Goal: Find specific page/section: Find specific page/section

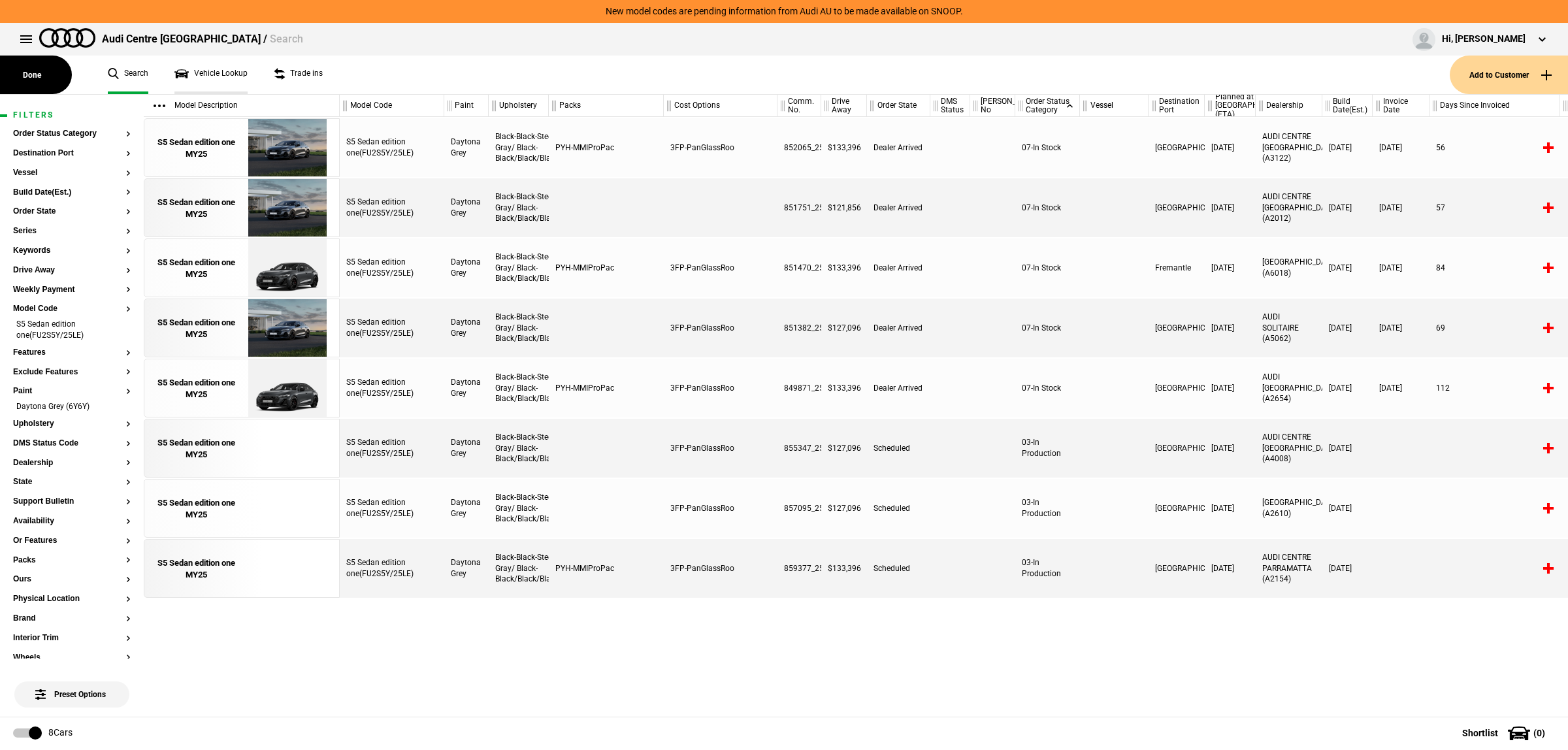
click at [186, 69] on link "Vehicle Lookup" at bounding box center [211, 74] width 74 height 38
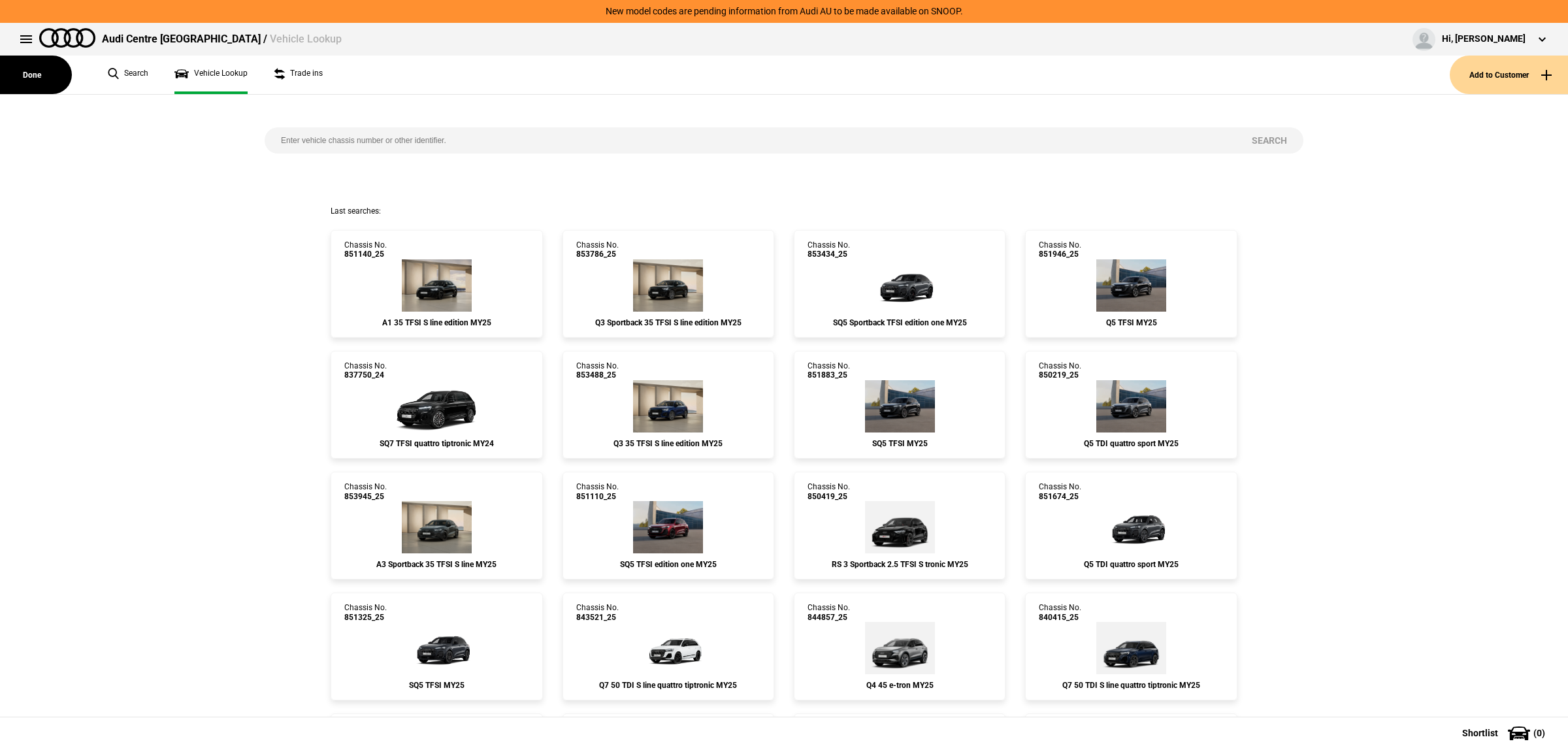
click at [472, 142] on input "search" at bounding box center [750, 140] width 971 height 26
paste input "853801"
type input "853801"
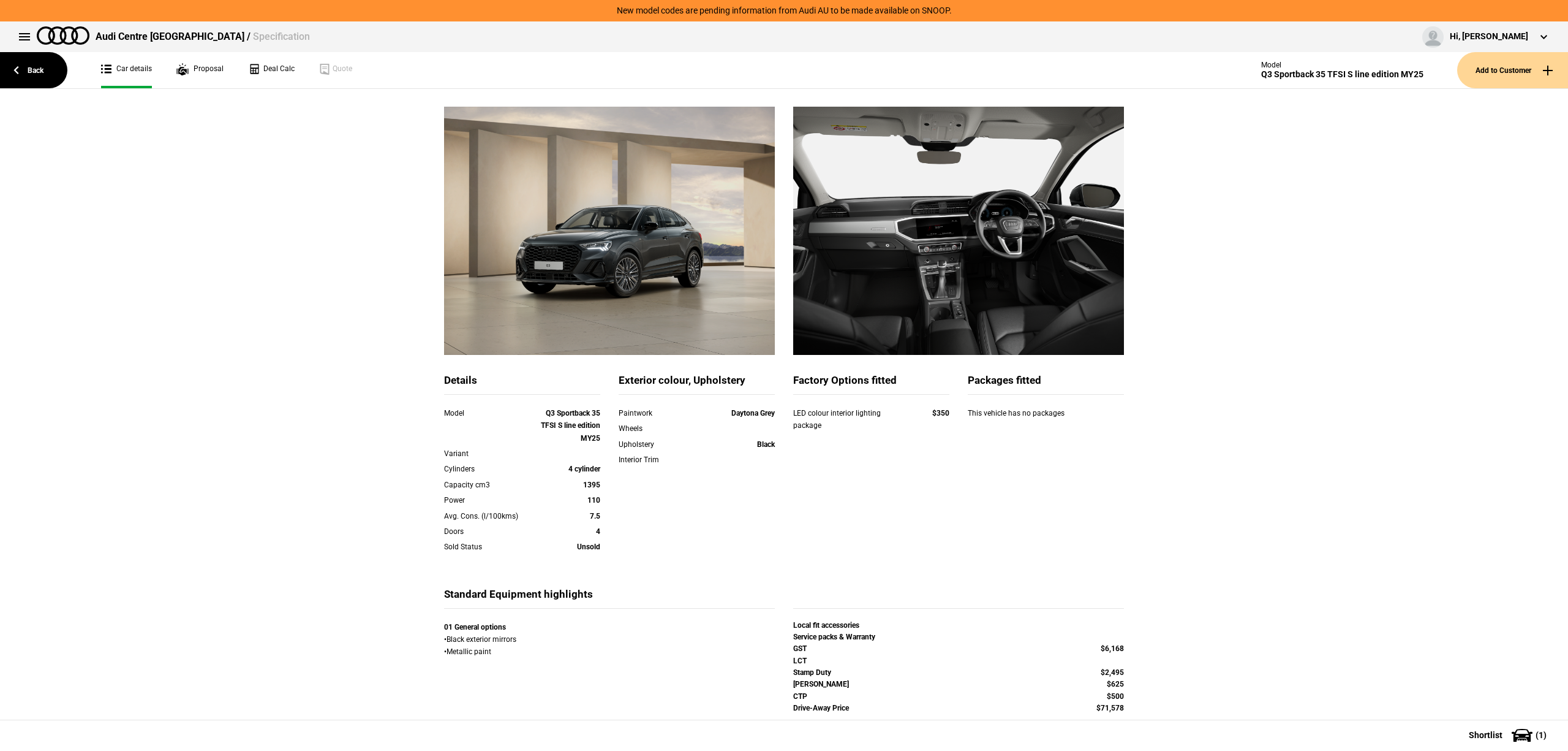
scroll to position [54, 0]
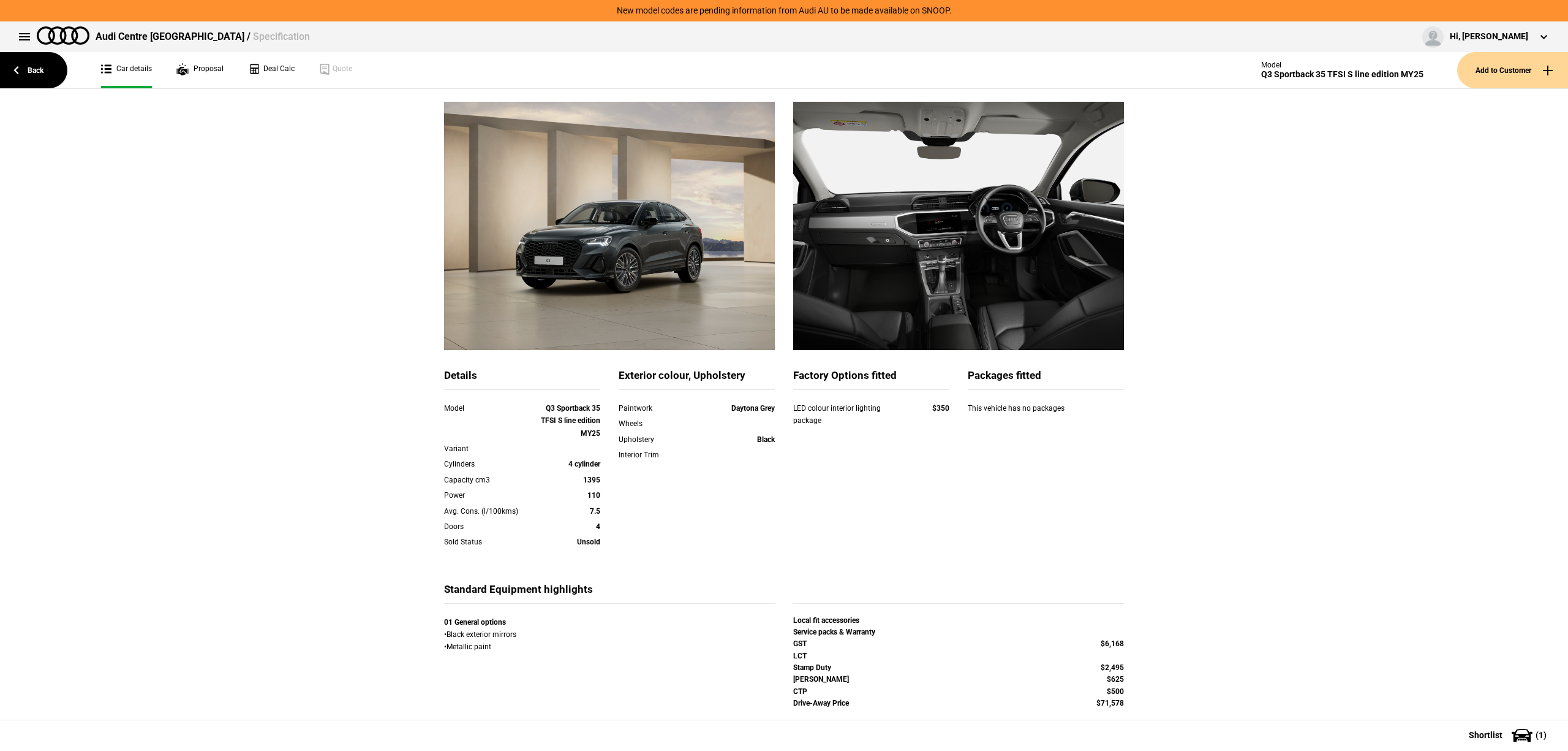
scroll to position [57, 0]
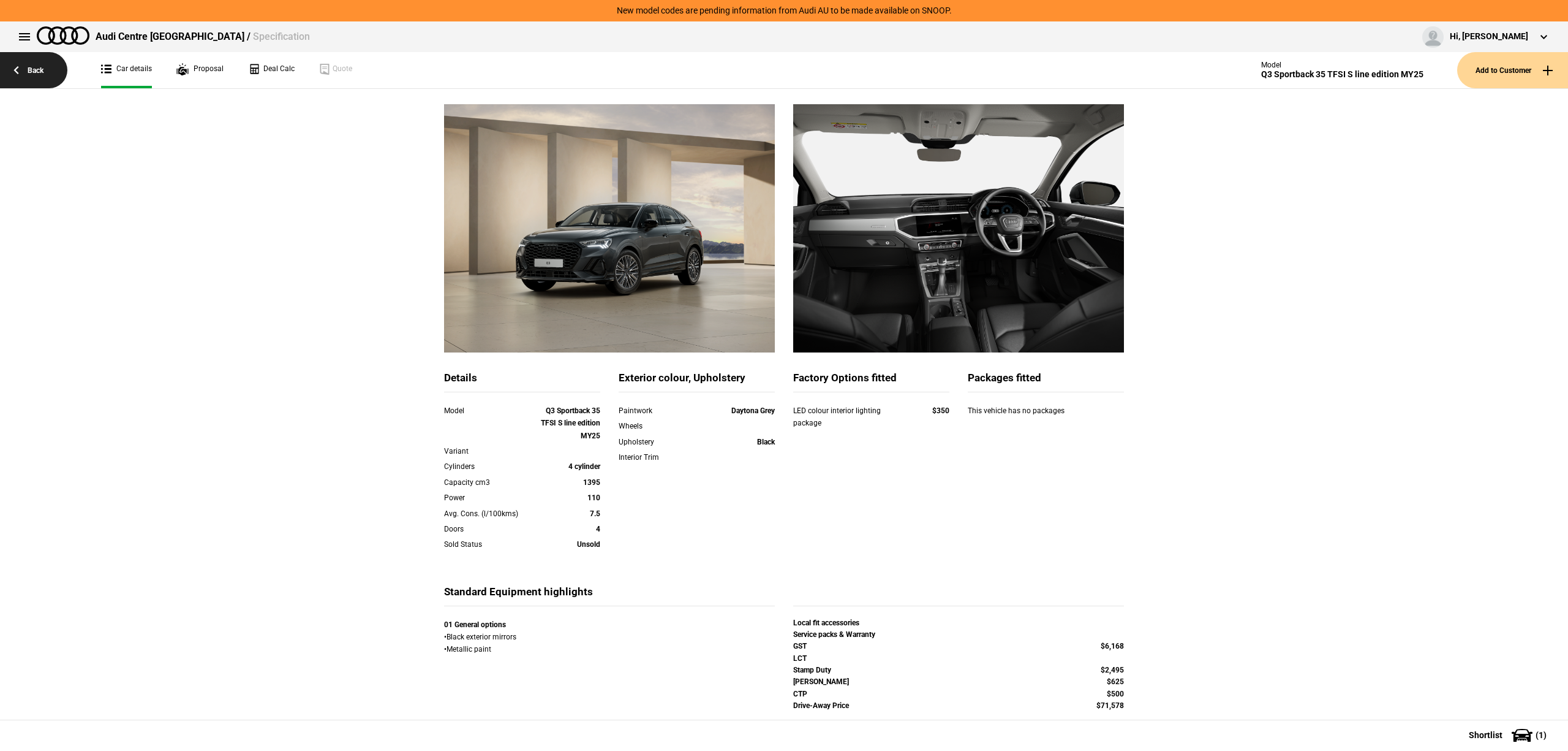
click at [40, 81] on link "Back" at bounding box center [34, 70] width 67 height 36
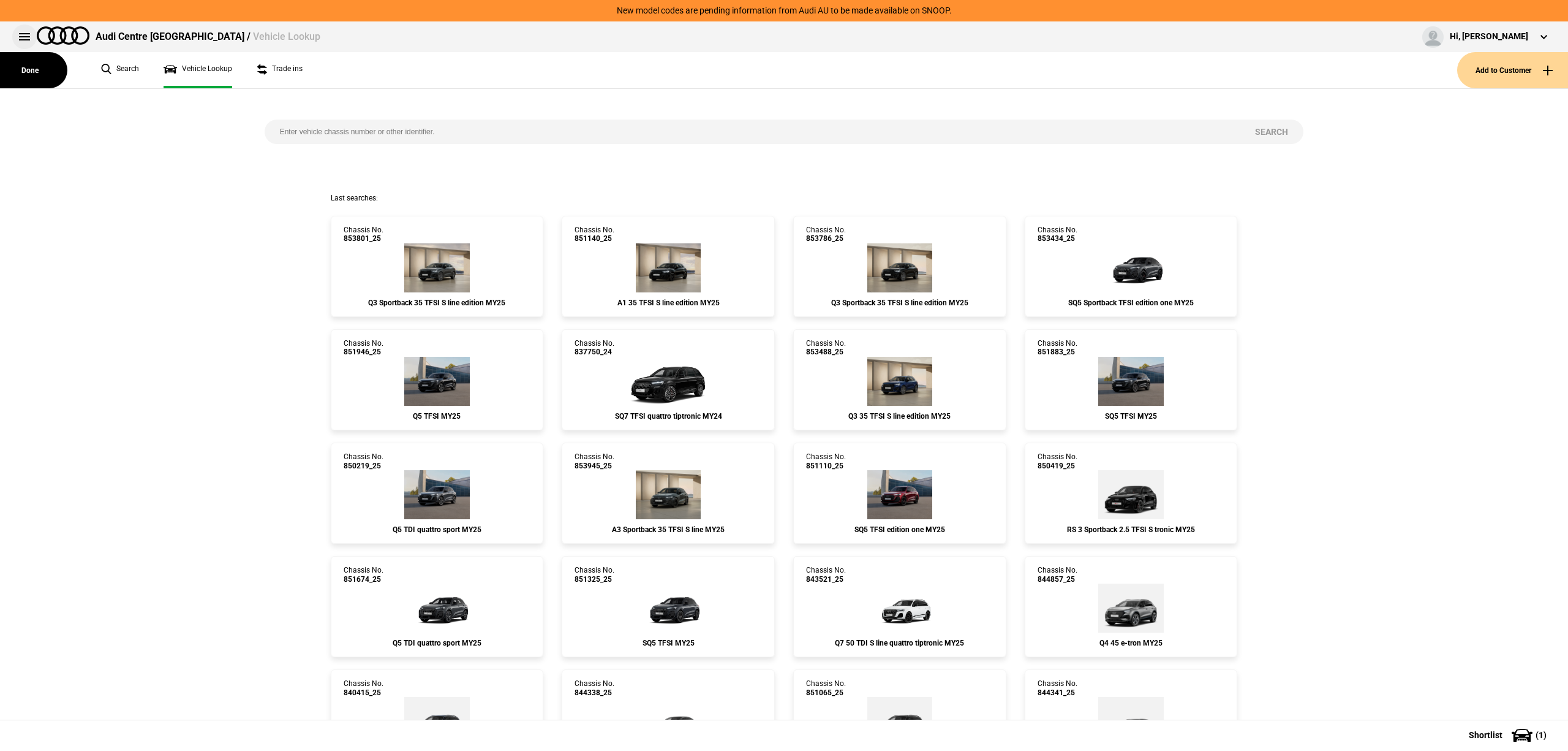
click at [30, 44] on button at bounding box center [24, 36] width 24 height 24
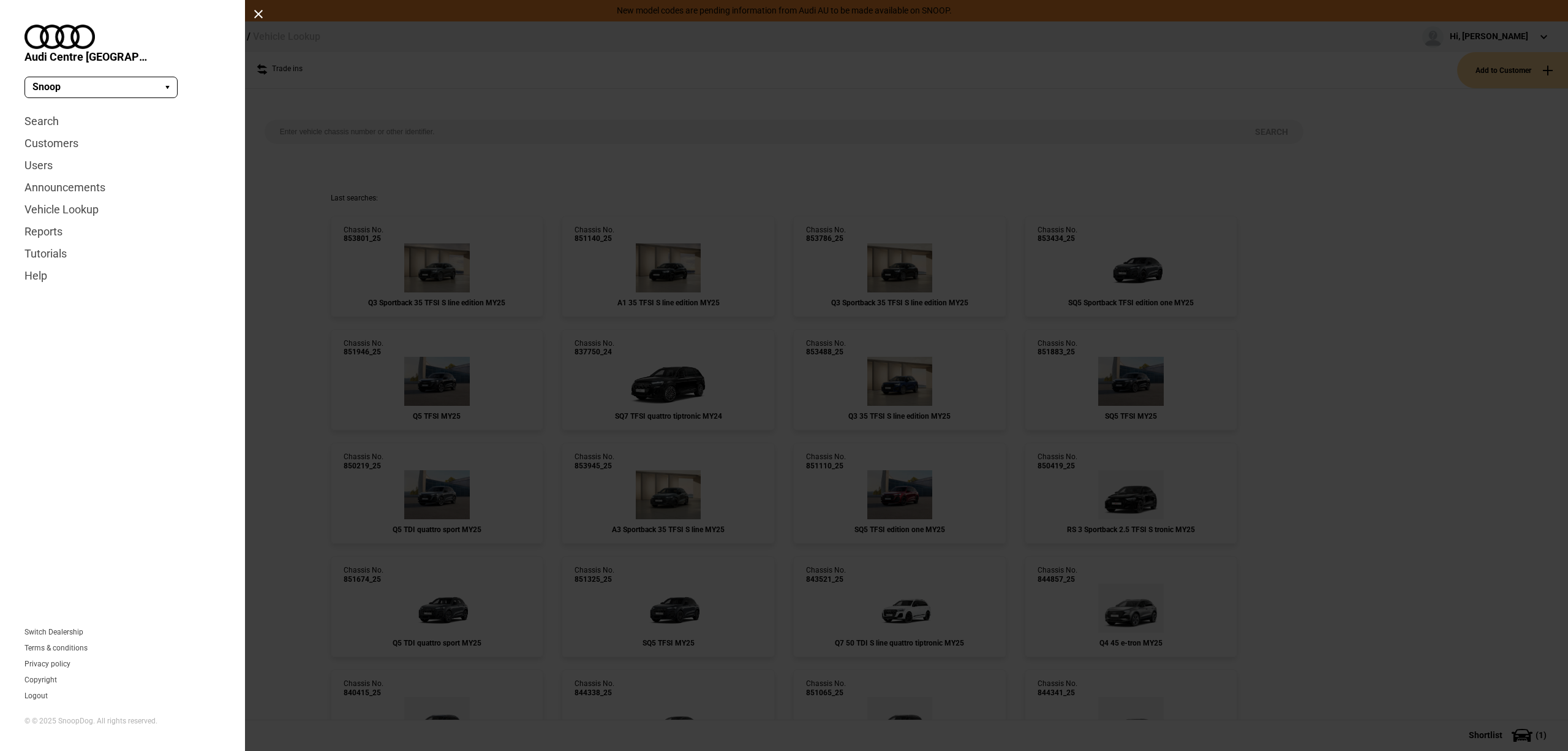
click at [256, 13] on div at bounding box center [258, 14] width 10 height 10
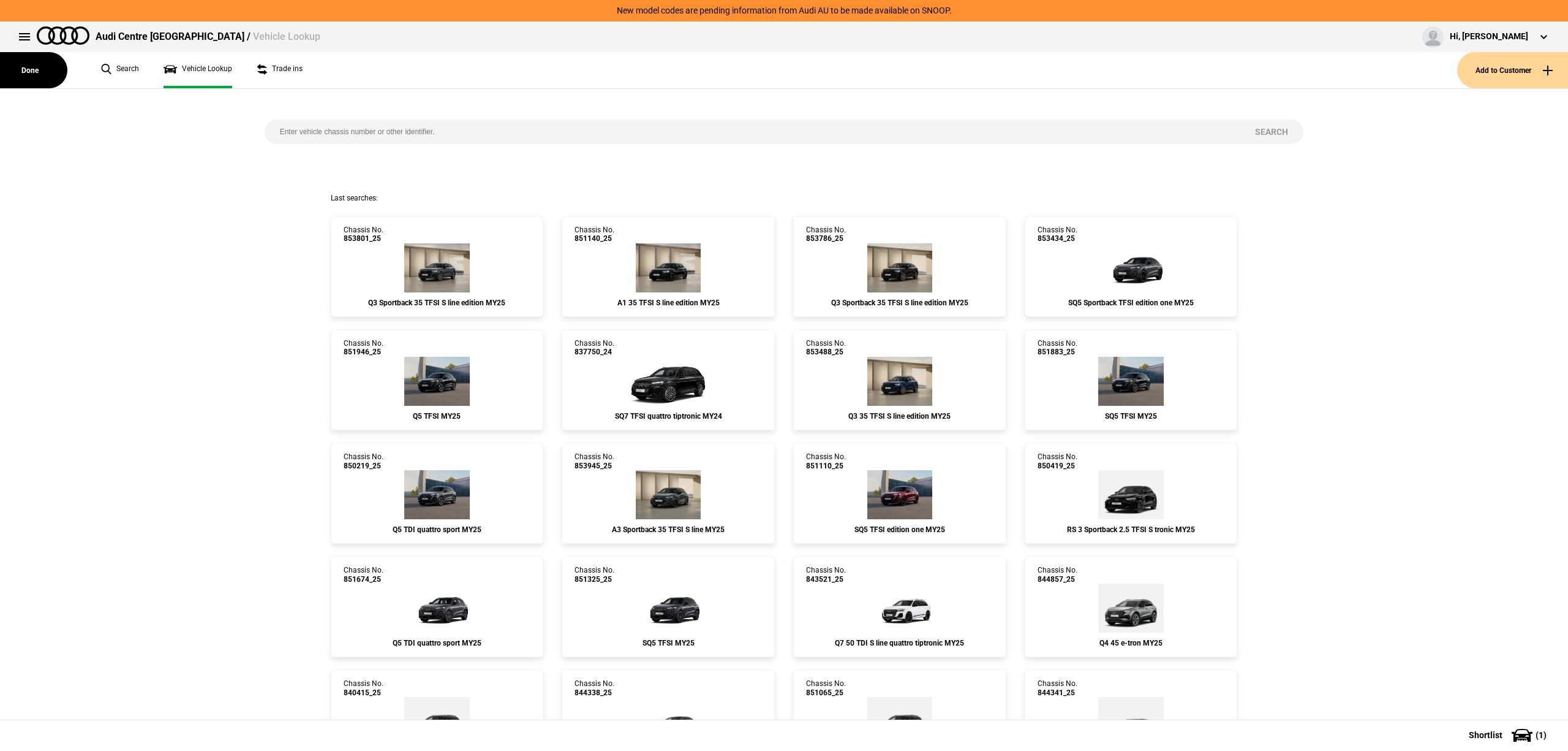
click at [334, 121] on input "search" at bounding box center [752, 131] width 976 height 24
type input "849871"
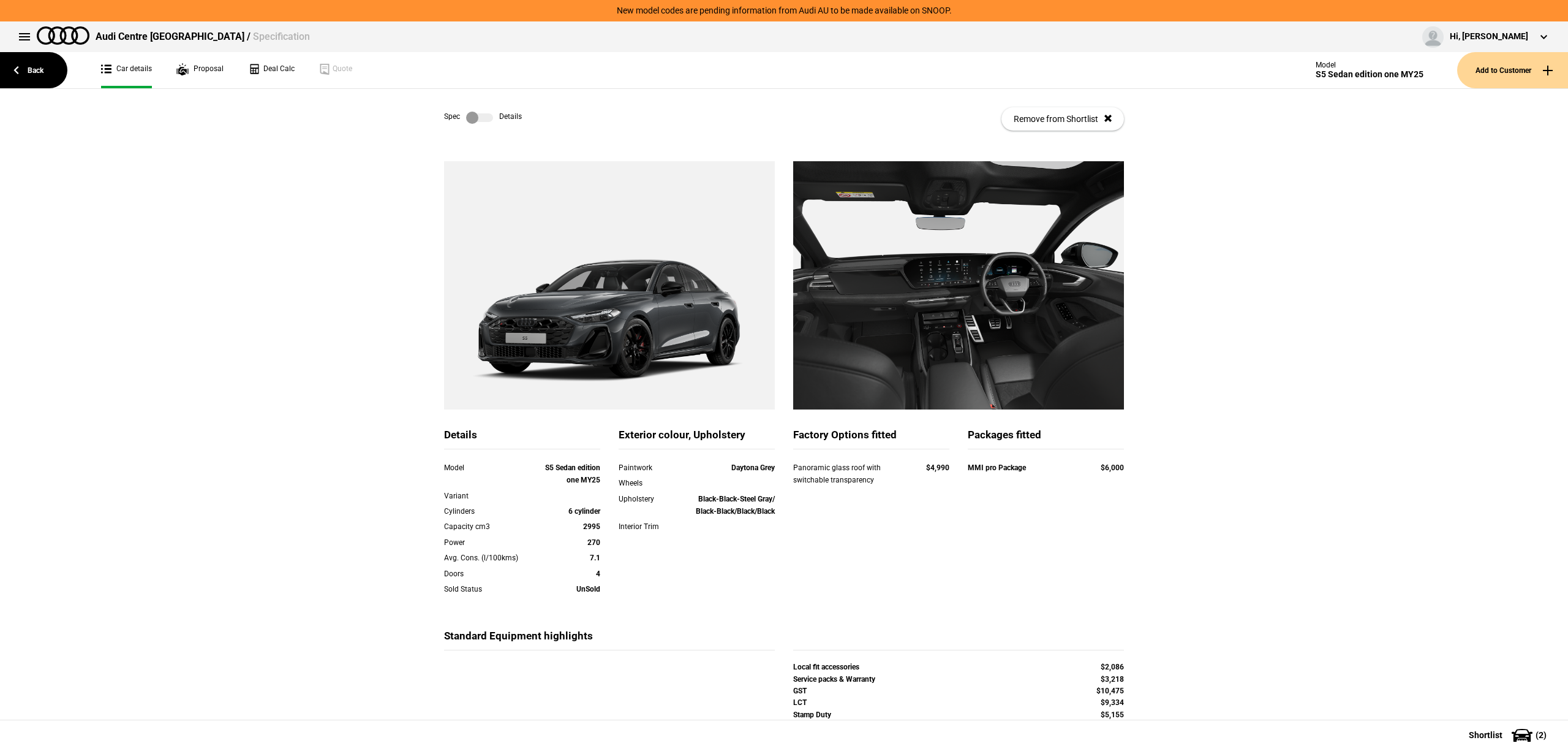
click at [479, 114] on label at bounding box center [479, 117] width 27 height 12
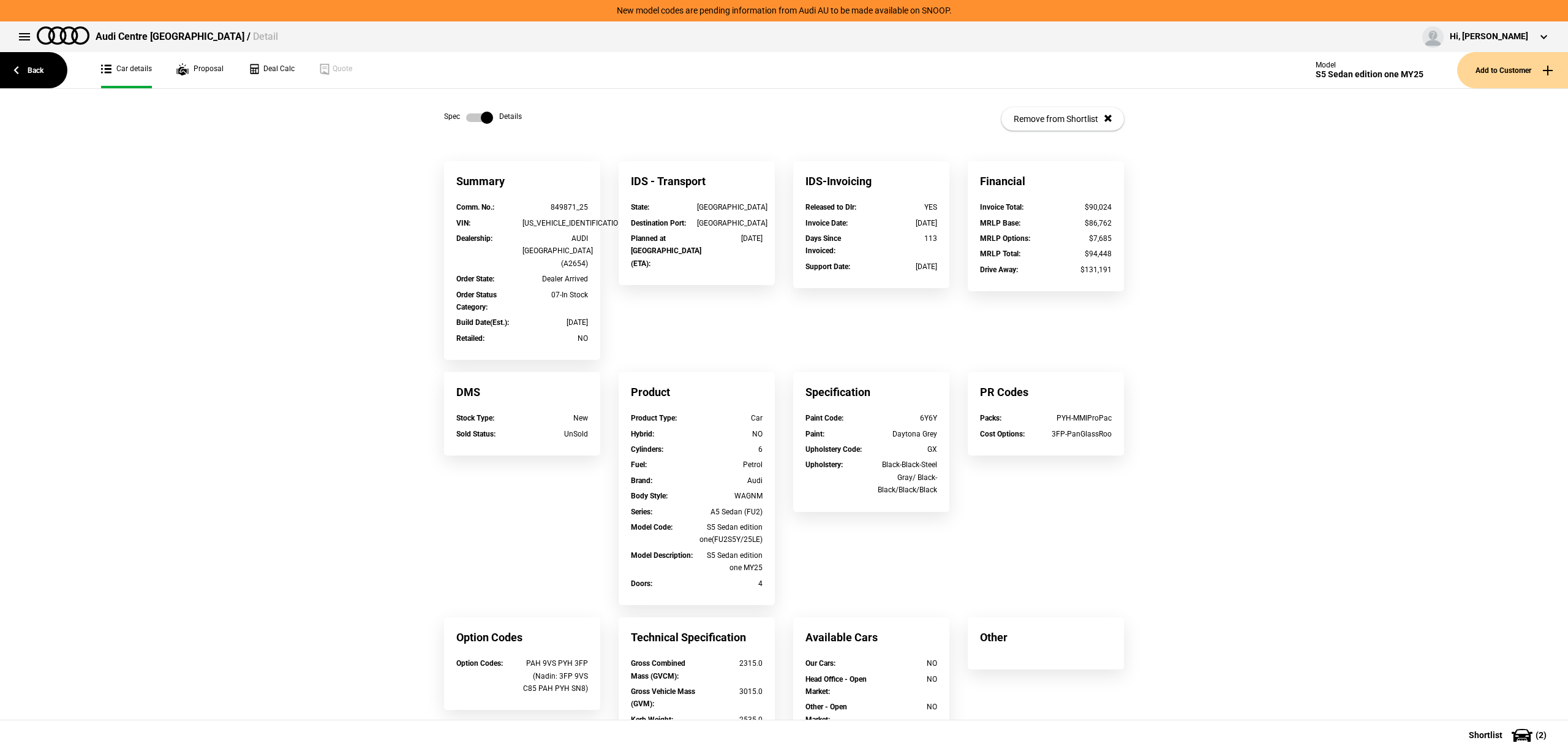
click at [345, 253] on div "Summary Comm. No. : 849871_25 VIN : [US_VEHICLE_IDENTIFICATION_NUMBER] Dealersh…" at bounding box center [784, 488] width 1568 height 654
